Goal: Book appointment/travel/reservation

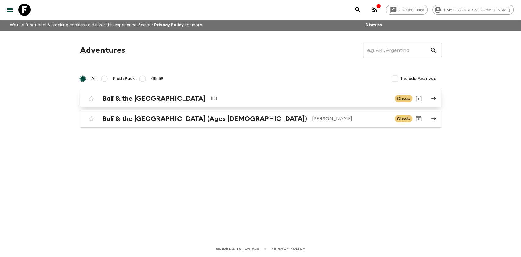
click at [186, 93] on div "Bali & the [GEOGRAPHIC_DATA] ID1 Classic" at bounding box center [248, 99] width 327 height 12
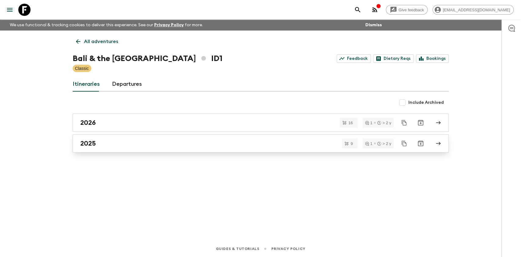
click at [102, 139] on link "2025" at bounding box center [261, 143] width 376 height 18
